Goal: Task Accomplishment & Management: Manage account settings

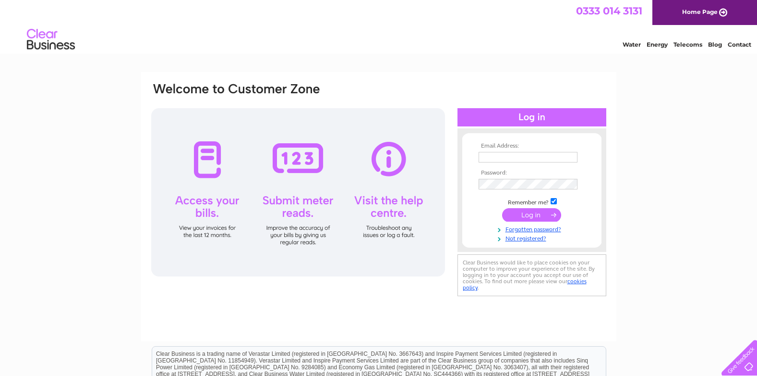
type input "info@rtmplumbingandheating.co.uk"
click at [542, 217] on input "submit" at bounding box center [531, 214] width 59 height 13
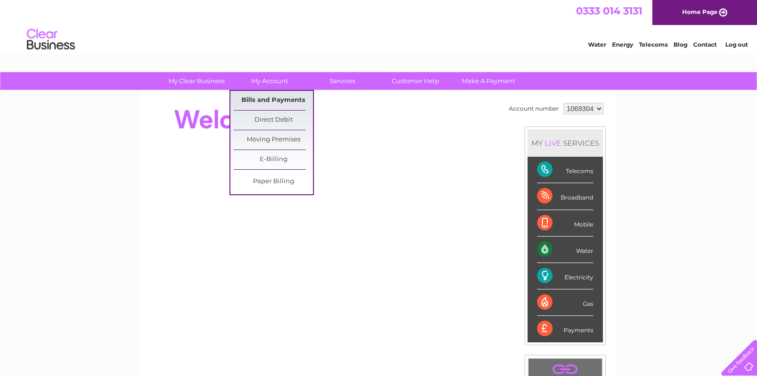
click at [270, 100] on link "Bills and Payments" at bounding box center [273, 100] width 79 height 19
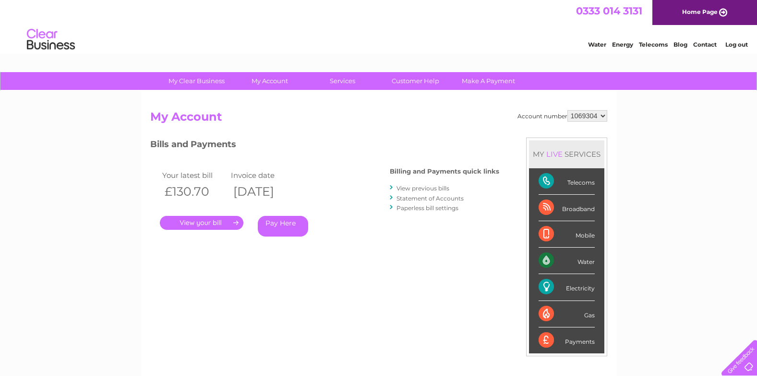
click at [214, 226] on link "." at bounding box center [202, 223] width 84 height 14
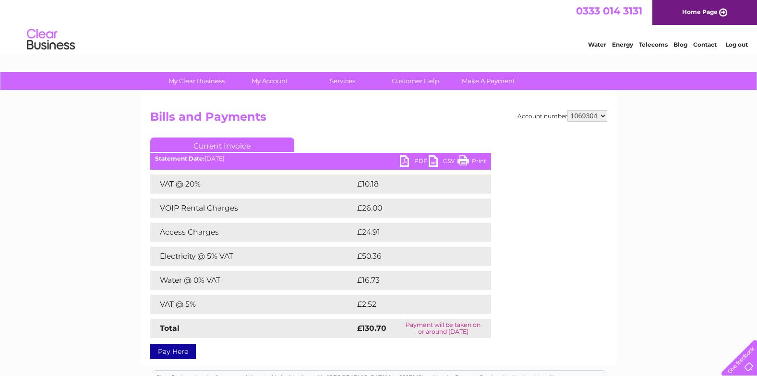
click at [472, 161] on link "Print" at bounding box center [472, 162] width 29 height 14
click at [404, 159] on link "PDF" at bounding box center [414, 162] width 29 height 14
